Goal: Task Accomplishment & Management: Manage account settings

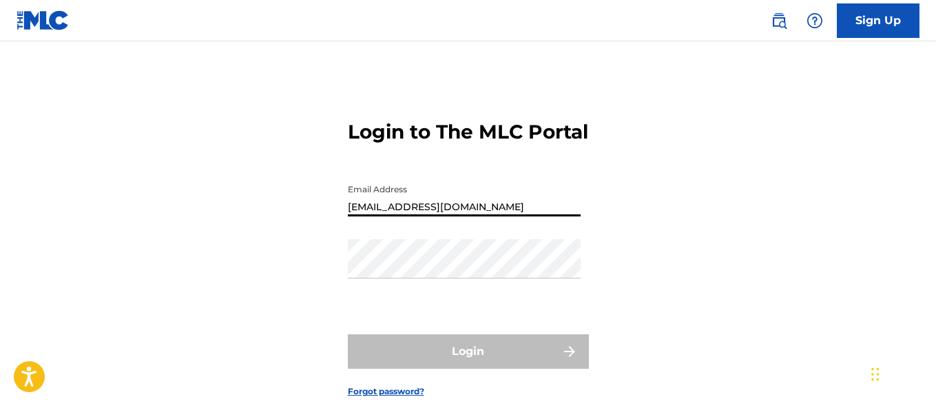
type input "[EMAIL_ADDRESS][DOMAIN_NAME]"
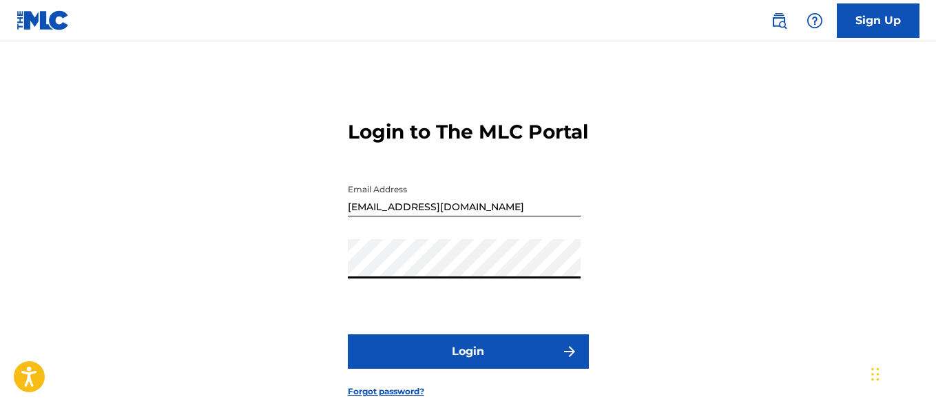
click at [468, 368] on button "Login" at bounding box center [468, 351] width 241 height 34
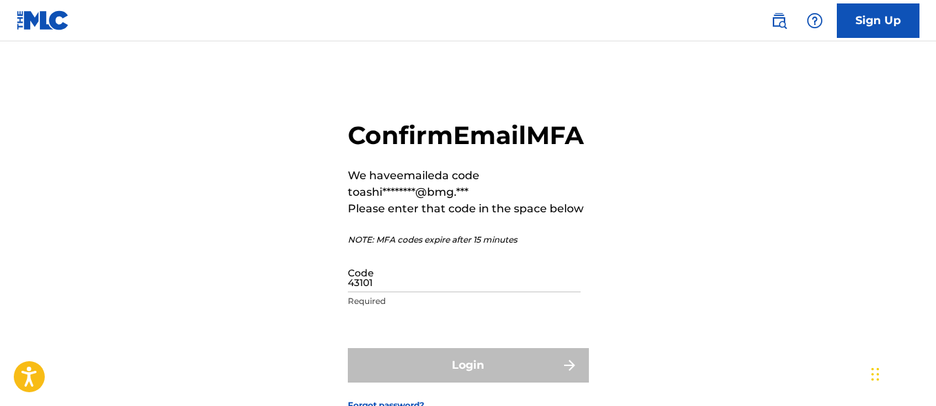
type input "431014"
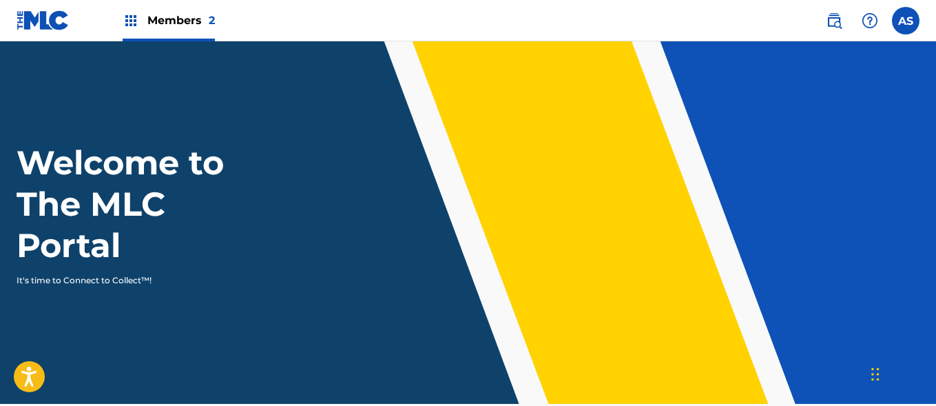
click at [131, 21] on img at bounding box center [131, 20] width 17 height 17
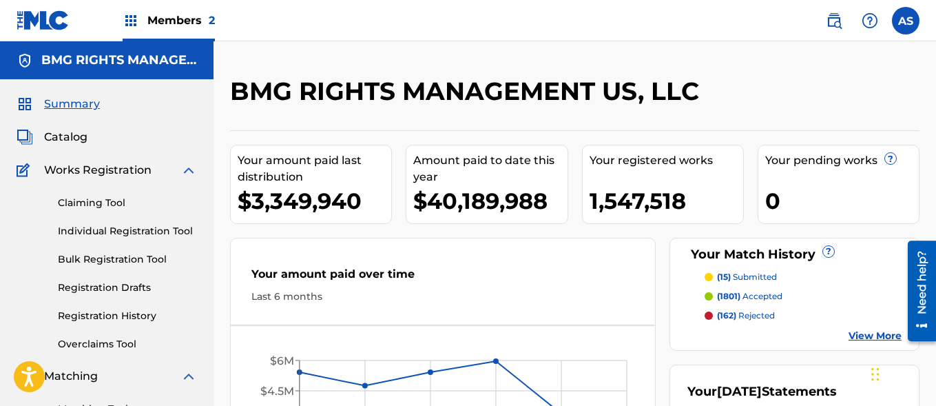
scroll to position [299, 0]
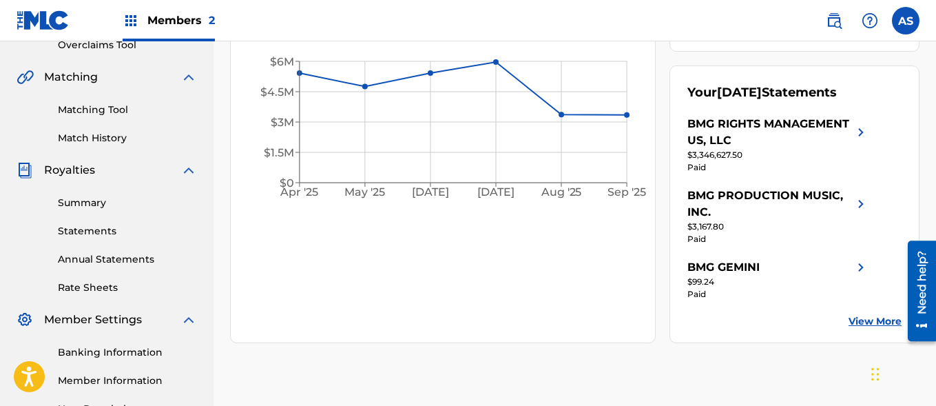
click at [127, 202] on link "Summary" at bounding box center [127, 203] width 139 height 14
